Goal: Task Accomplishment & Management: Complete application form

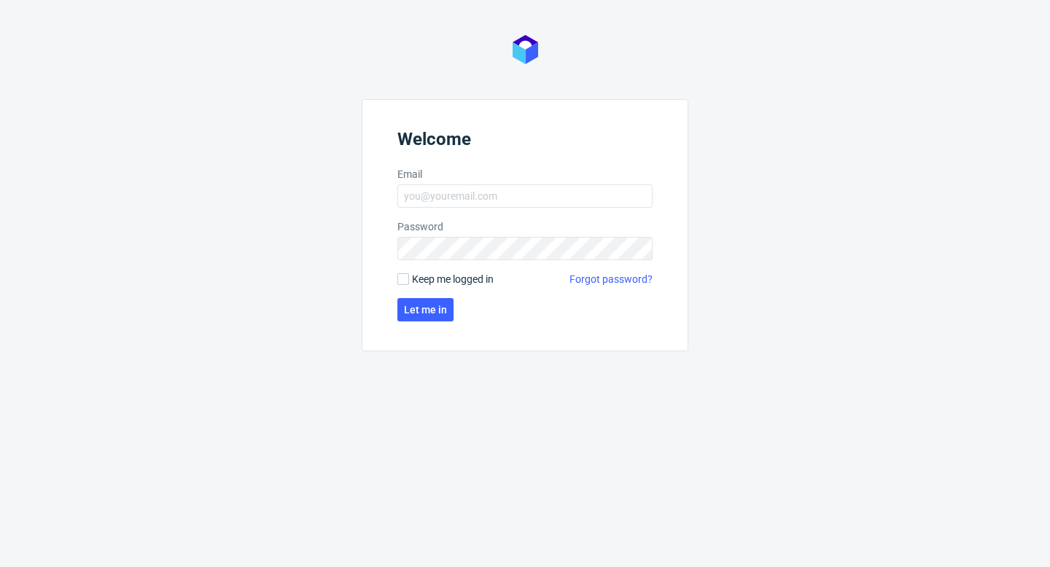
type input "[EMAIL_ADDRESS][DOMAIN_NAME]"
click at [426, 321] on button "Let me in" at bounding box center [425, 309] width 56 height 23
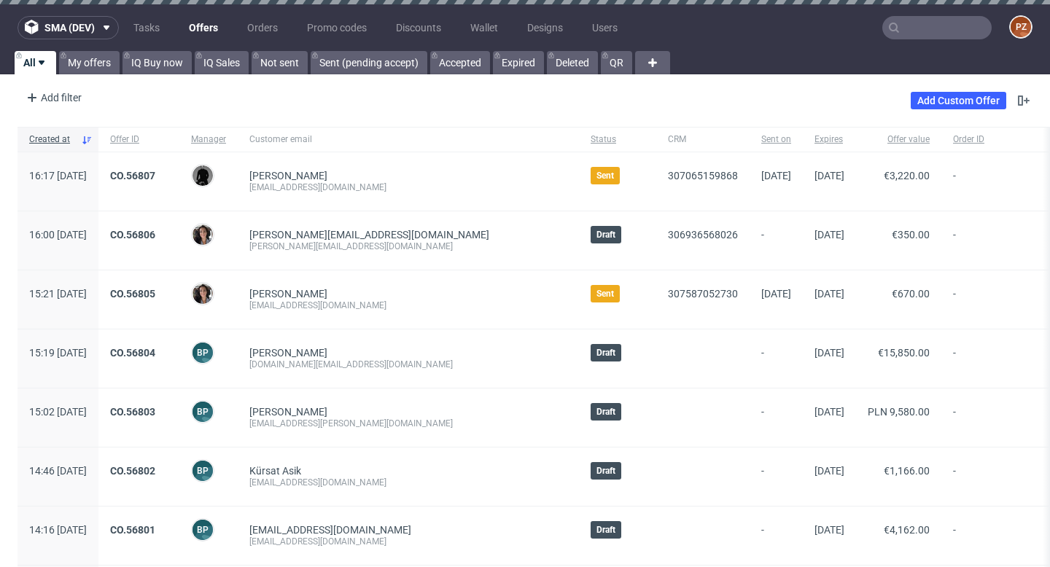
click at [211, 34] on link "Offers" at bounding box center [203, 27] width 47 height 23
click at [939, 109] on link "Add Custom Offer" at bounding box center [957, 100] width 95 height 17
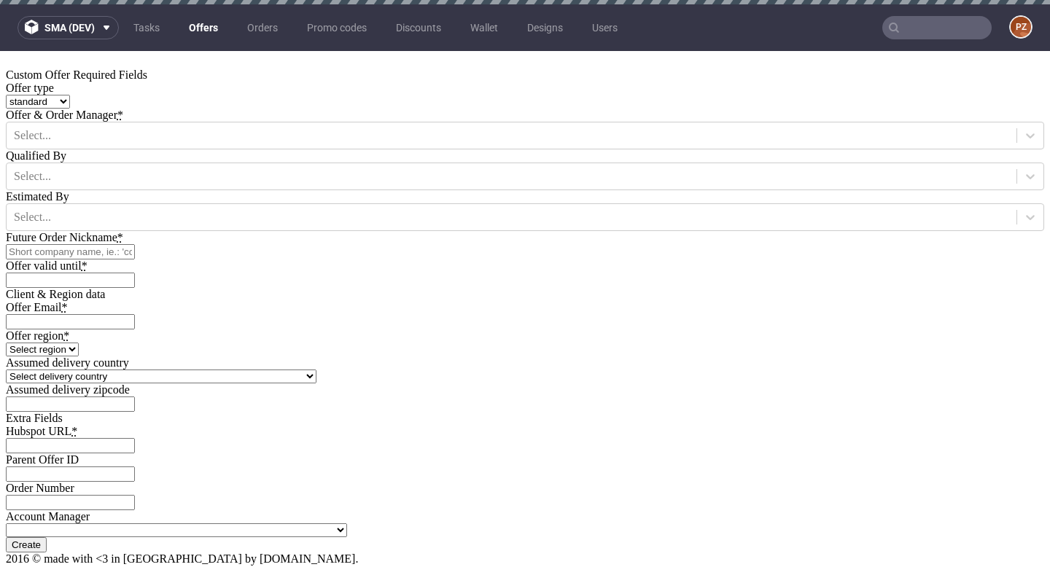
scroll to position [348, 0]
click at [135, 438] on input "Hubspot URL *" at bounding box center [70, 445] width 129 height 15
click at [740, 412] on div "Extra Fields" at bounding box center [525, 418] width 1038 height 13
